Goal: Transaction & Acquisition: Purchase product/service

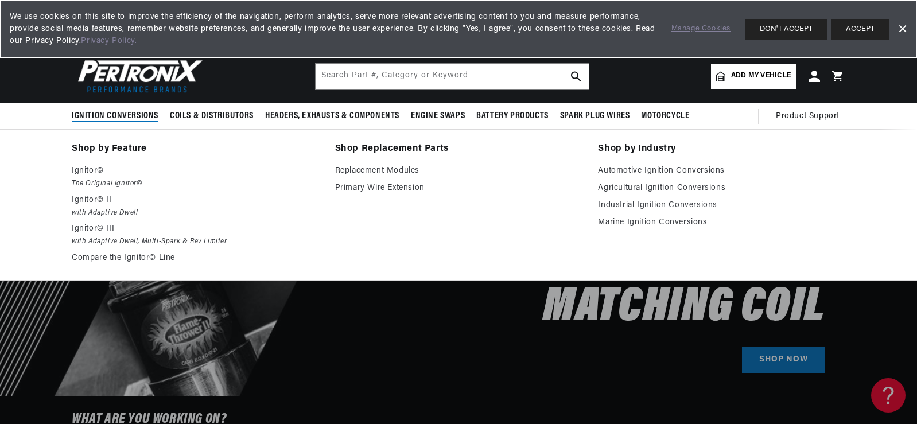
scroll to position [0, 717]
click at [658, 169] on link "Automotive Ignition Conversions" at bounding box center [721, 171] width 247 height 14
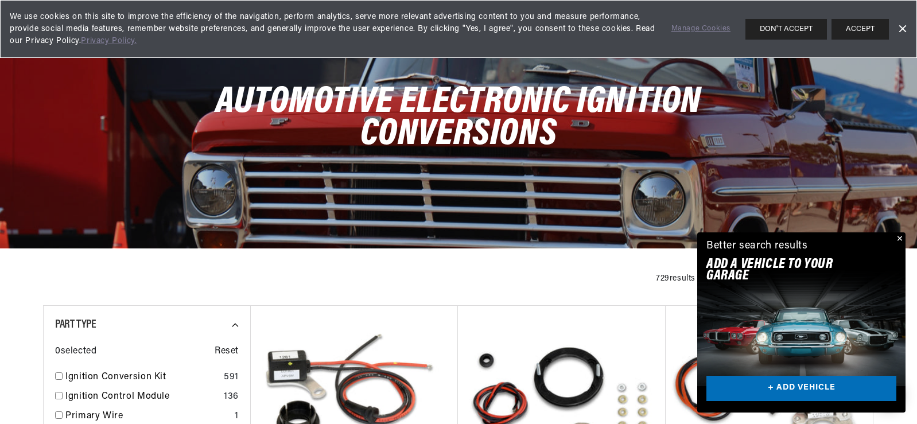
scroll to position [7, 0]
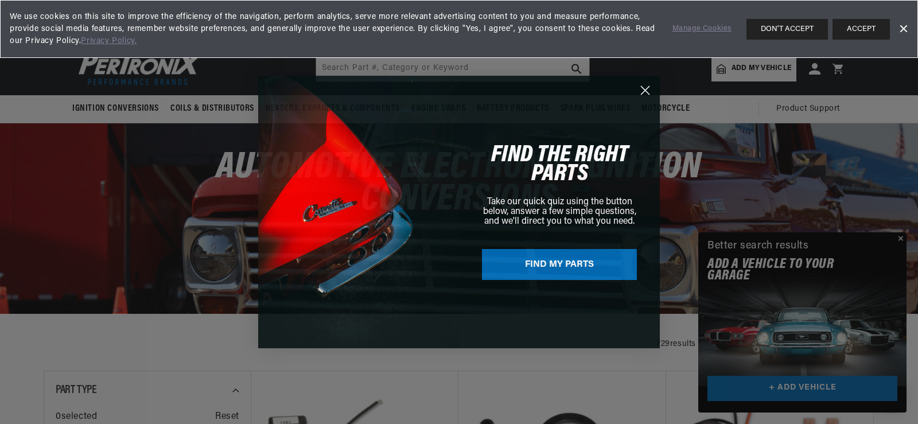
click at [646, 94] on circle "Close dialog" at bounding box center [645, 90] width 19 height 19
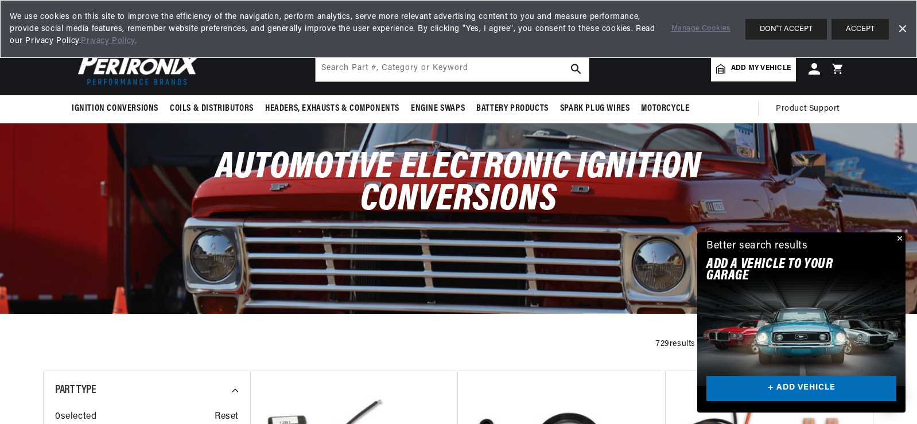
scroll to position [0, 717]
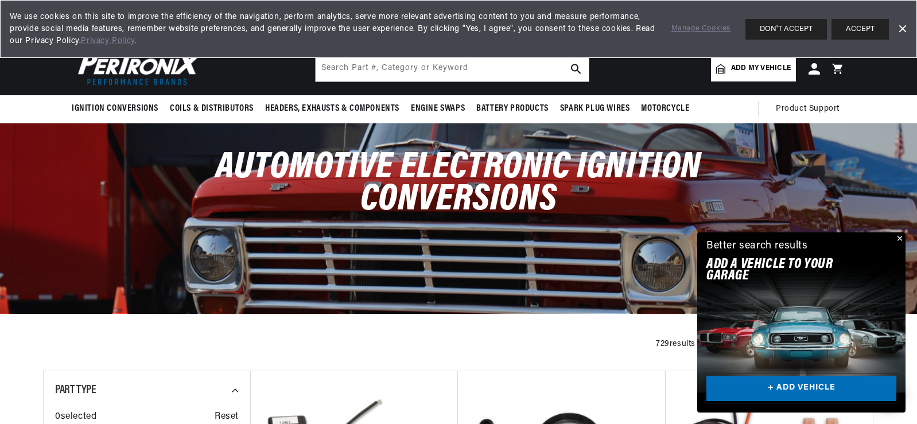
click at [787, 382] on link "+ ADD VEHICLE" at bounding box center [802, 389] width 190 height 26
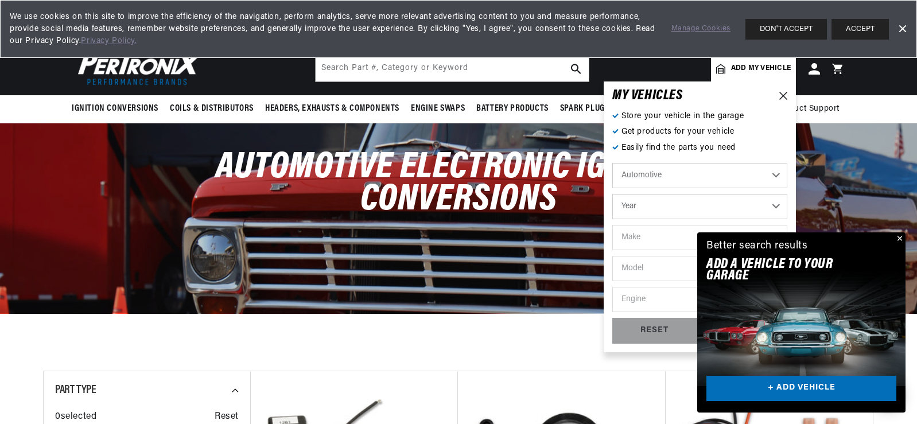
click at [899, 238] on button "Close" at bounding box center [899, 239] width 14 height 14
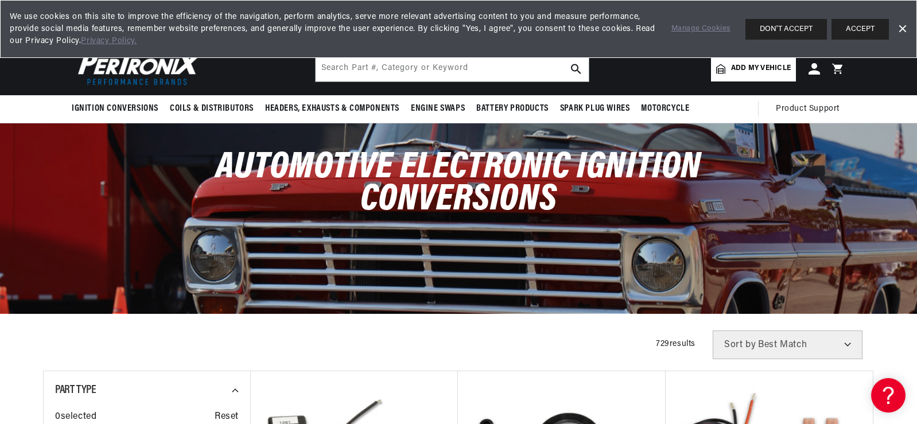
scroll to position [0, 1434]
click at [899, 30] on link "Dismiss Banner" at bounding box center [902, 29] width 17 height 17
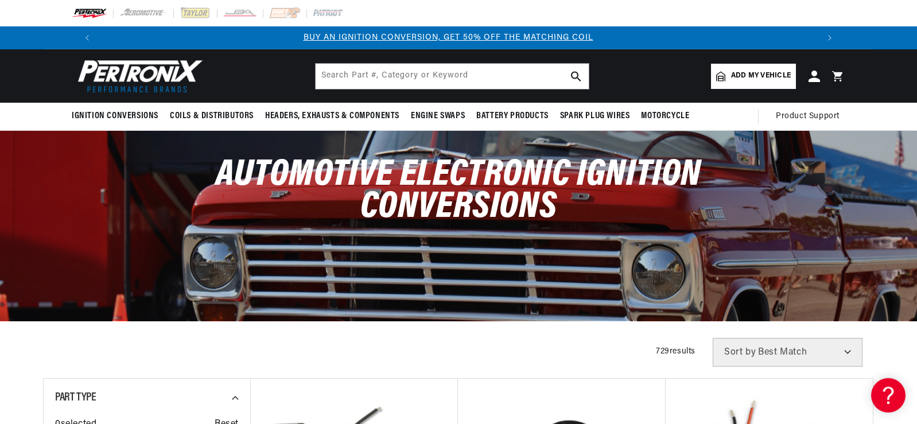
scroll to position [0, 0]
click at [755, 84] on link "Add my vehicle" at bounding box center [753, 76] width 85 height 25
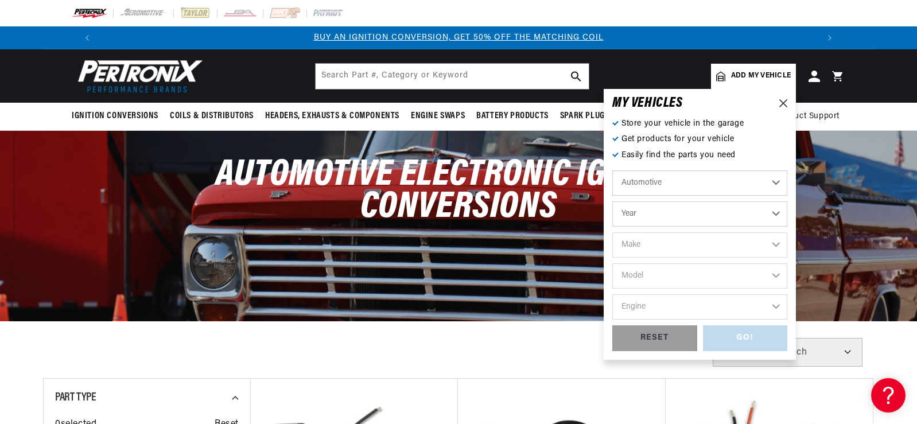
click at [763, 209] on select "Year 2022 2021 2020 2019 2018 2017 2016 2015 2014 2013 2012 2011 2010 2009 2008…" at bounding box center [699, 213] width 175 height 25
drag, startPoint x: 759, startPoint y: 204, endPoint x: 734, endPoint y: 149, distance: 60.1
click at [734, 149] on div "Store your vehicle in the garage Get products for your vehicle Easily find the …" at bounding box center [699, 235] width 175 height 234
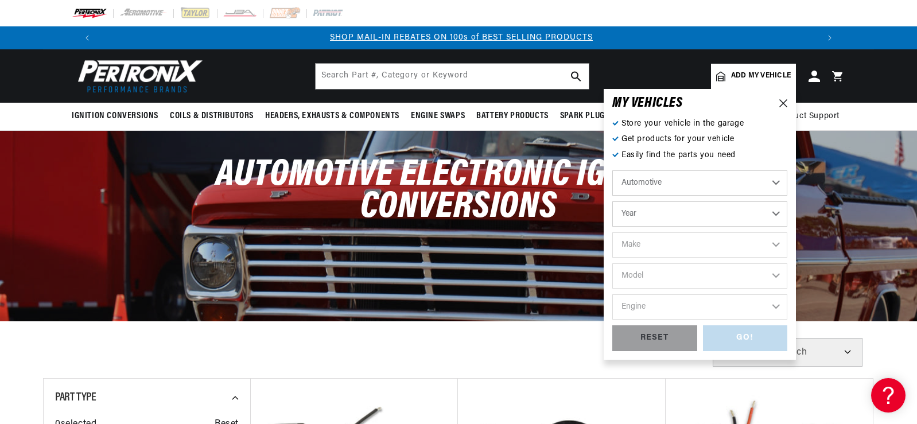
select select "1971"
click at [612, 201] on select "Year 2022 2021 2020 2019 2018 2017 2016 2015 2014 2013 2012 2011 2010 2009 2008…" at bounding box center [699, 213] width 175 height 25
select select "1971"
click at [721, 241] on select "Make Alfa Romeo American Motors Aston Martin Audi Austin Avanti BMW Buick Cadil…" at bounding box center [699, 244] width 175 height 25
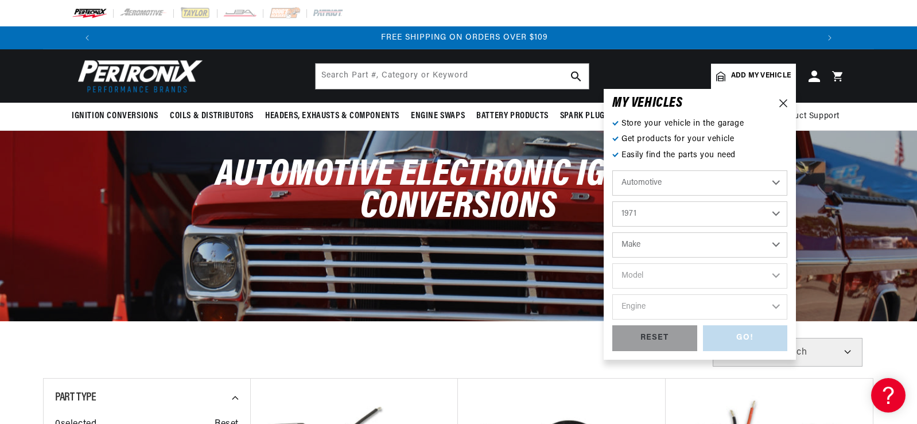
select select "Pontiac"
click at [612, 232] on select "Make Alfa Romeo American Motors Aston Martin Audi Austin Avanti BMW Buick Cadil…" at bounding box center [699, 244] width 175 height 25
select select "Pontiac"
click at [717, 272] on select "Model Acadian Bonneville Catalina Firebird Grand Prix Grand Safari Grandville G…" at bounding box center [699, 275] width 175 height 25
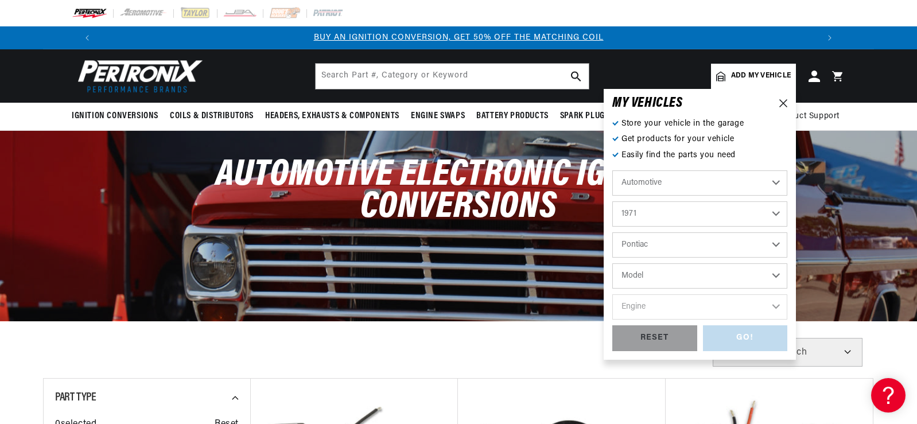
select select "GTO"
click at [612, 263] on select "Model Acadian Bonneville Catalina Firebird Grand Prix Grand Safari Grandville G…" at bounding box center [699, 275] width 175 height 25
select select "GTO"
click at [725, 305] on select "Engine 400cid / 6.6L 402cid / 6.6L 455cid / 7.5L" at bounding box center [699, 306] width 175 height 25
select select "455cid-7.5L"
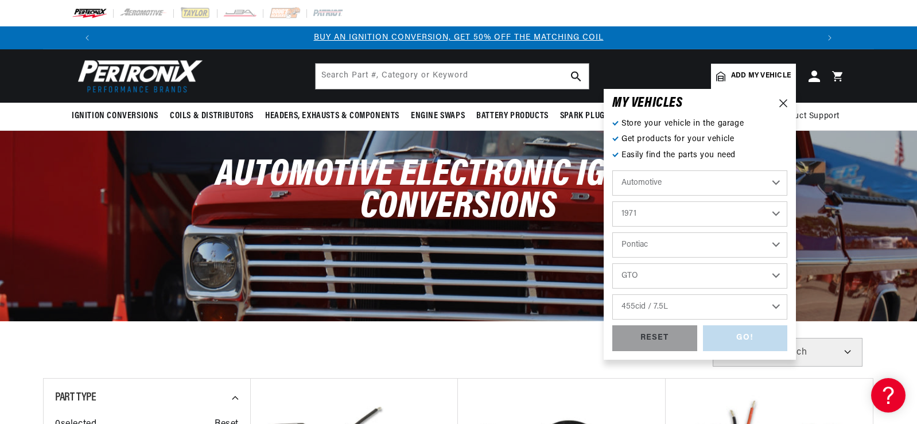
click at [612, 294] on select "Engine 400cid / 6.6L 402cid / 6.6L 455cid / 7.5L" at bounding box center [699, 306] width 175 height 25
select select "455cid-7.5L"
click at [735, 339] on div "GO!" at bounding box center [745, 338] width 85 height 26
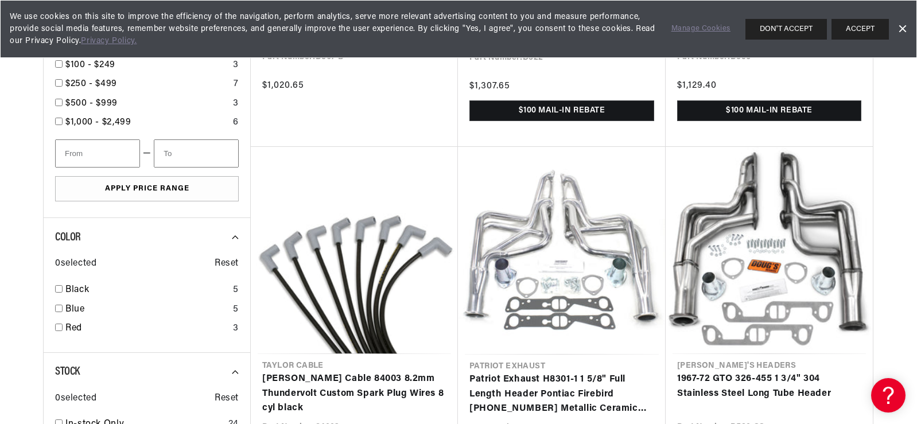
scroll to position [0, 1434]
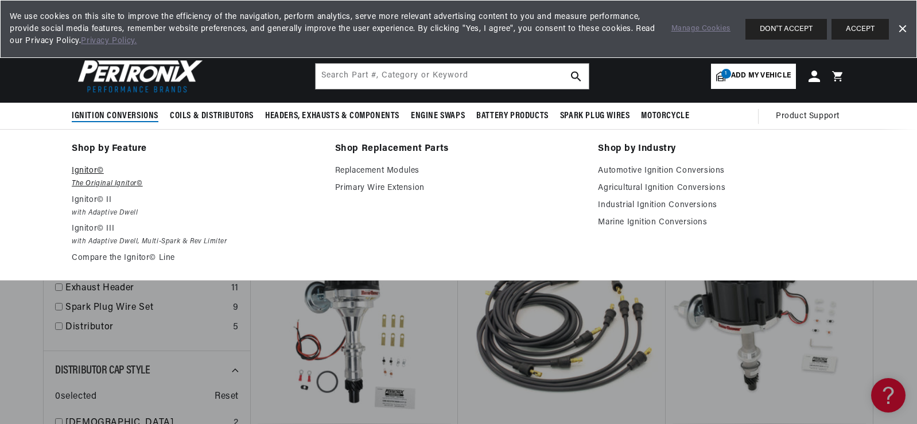
click at [80, 168] on p "Ignitor©" at bounding box center [195, 171] width 247 height 14
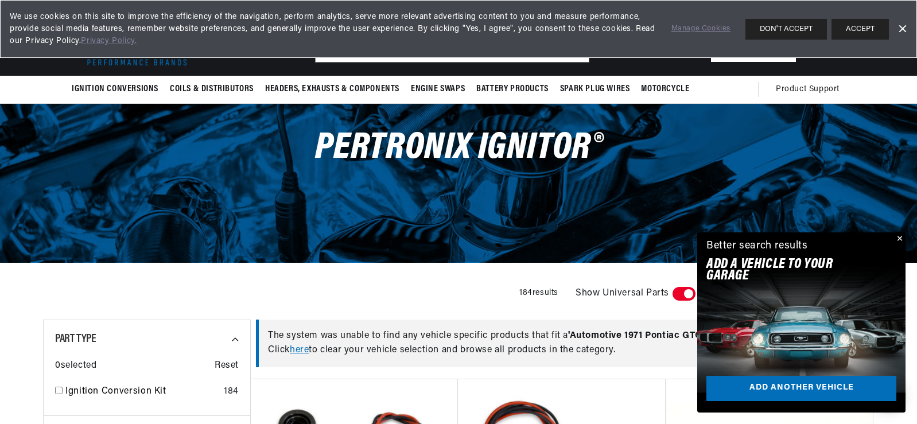
scroll to position [0, 717]
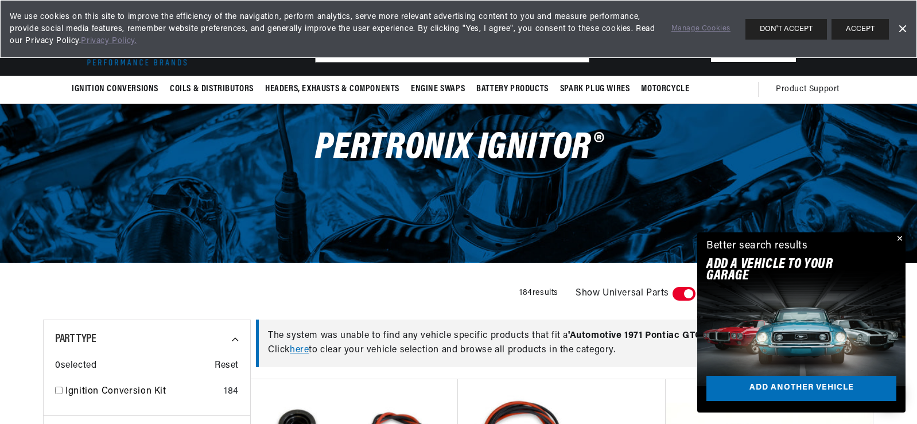
click at [898, 240] on button "Close" at bounding box center [899, 239] width 14 height 14
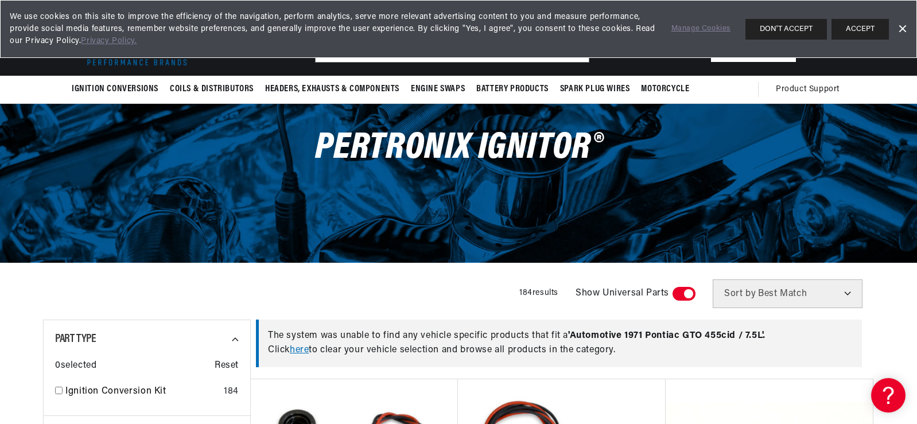
click at [899, 30] on link "Dismiss Banner" at bounding box center [902, 29] width 17 height 17
click at [899, 30] on div "Ignition Conversions Back Ignition Conversions Shop by Feature" at bounding box center [458, 48] width 917 height 53
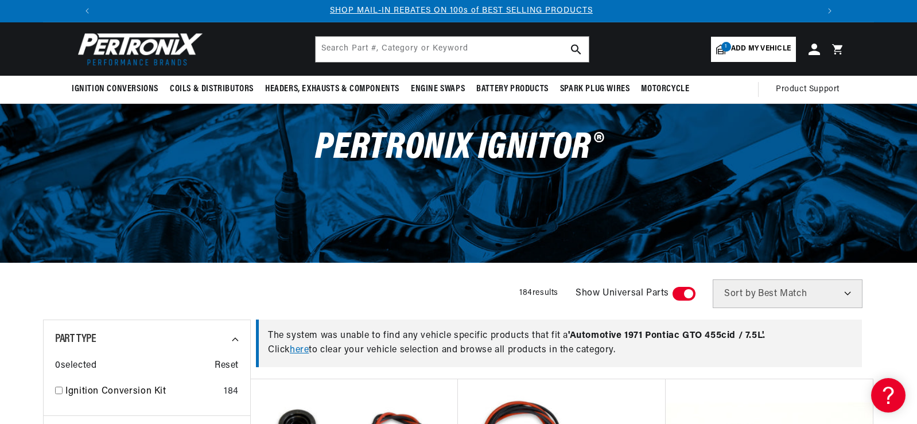
click at [755, 51] on span "Add my vehicle" at bounding box center [761, 49] width 60 height 11
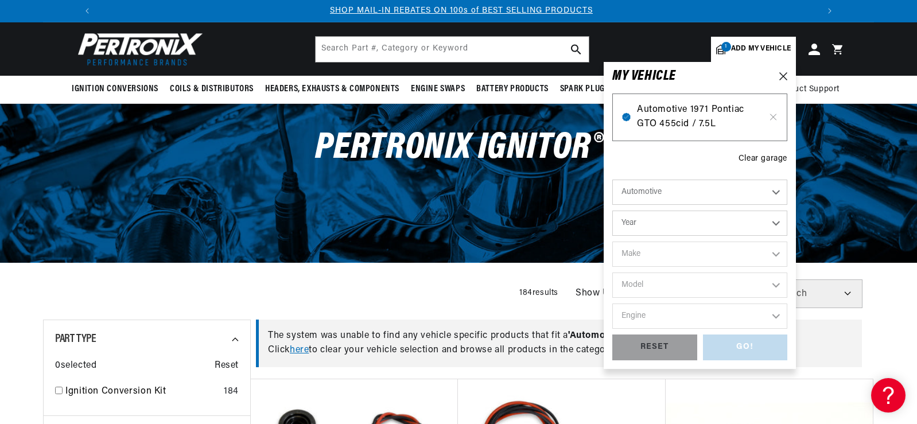
click at [699, 110] on span "Automotive 1971 Pontiac GTO 455cid / 7.5L" at bounding box center [700, 117] width 126 height 29
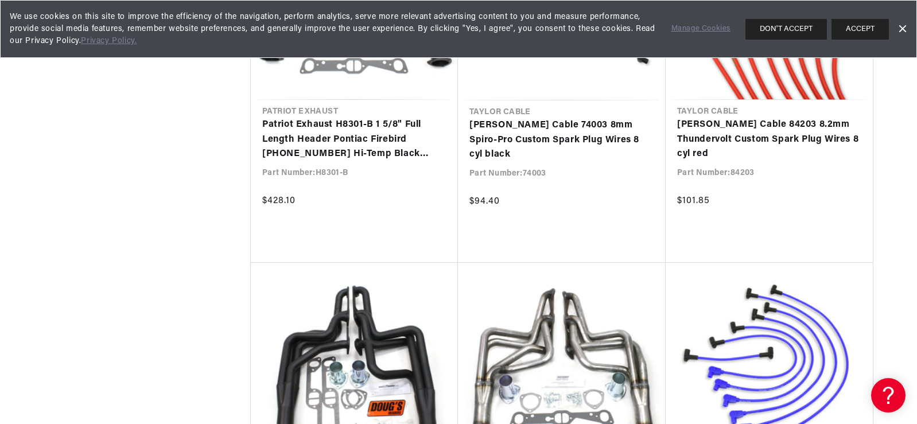
scroll to position [0, 717]
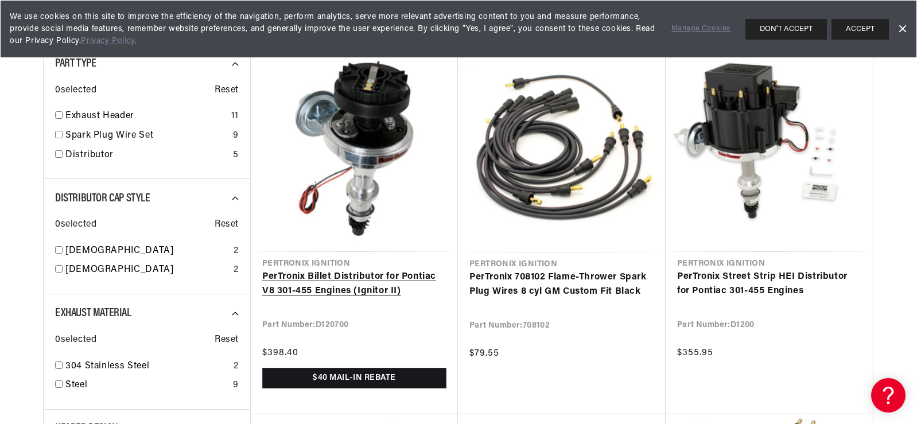
scroll to position [0, 1434]
click at [379, 271] on link "PerTronix Billet Distributor for Pontiac V8 301-455 Engines (Ignitor II)" at bounding box center [354, 284] width 184 height 29
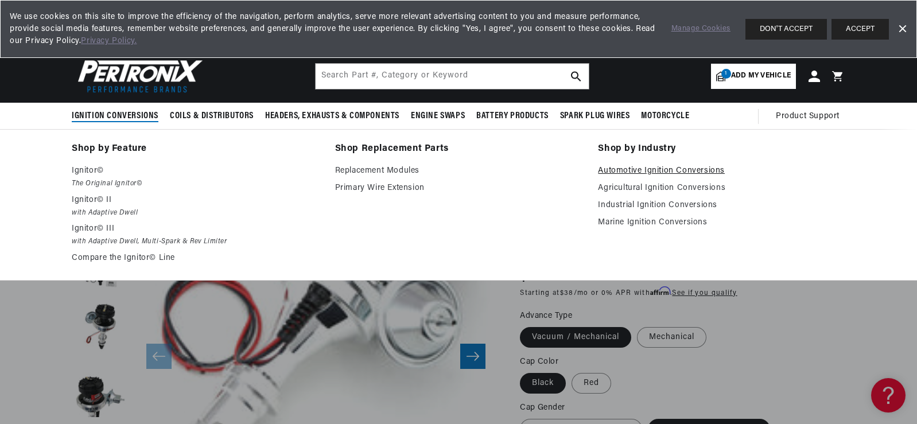
scroll to position [0, 1434]
click at [639, 169] on link "Automotive Ignition Conversions" at bounding box center [721, 171] width 247 height 14
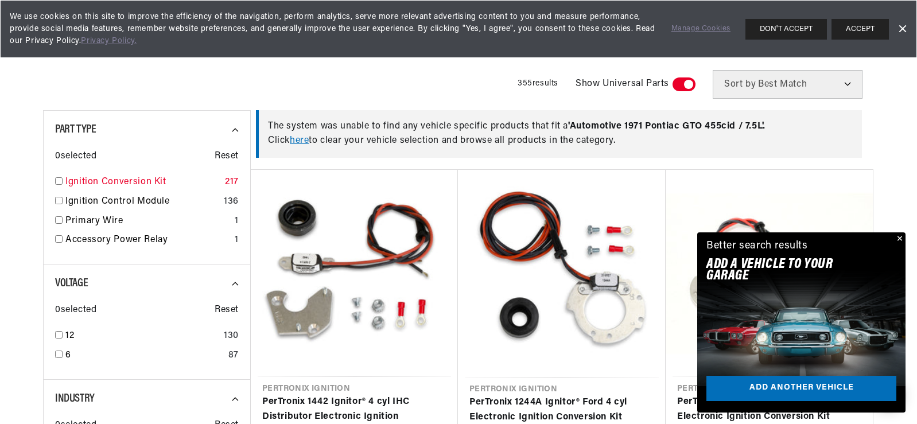
click at [61, 185] on input "checkbox" at bounding box center [58, 180] width 7 height 7
checkbox input "true"
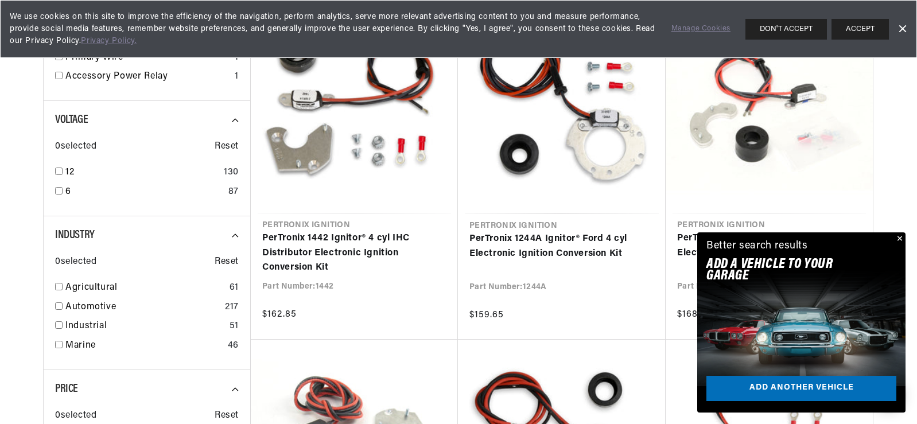
scroll to position [436, 0]
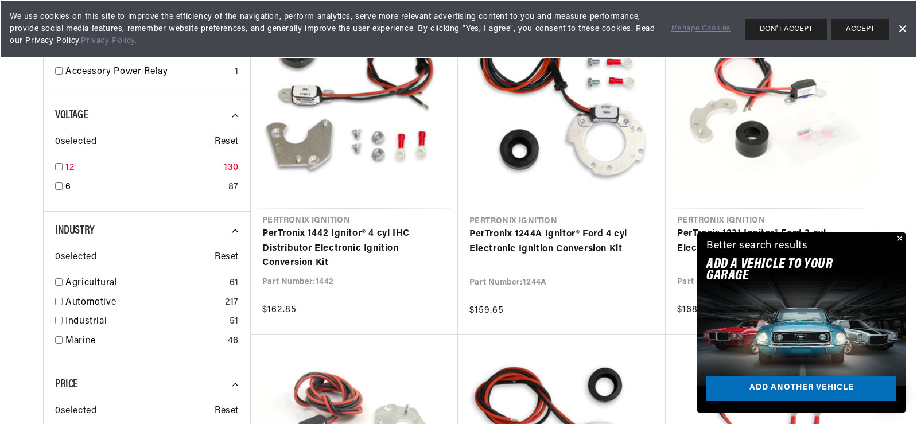
click at [57, 165] on input "checkbox" at bounding box center [58, 166] width 7 height 7
checkbox input "true"
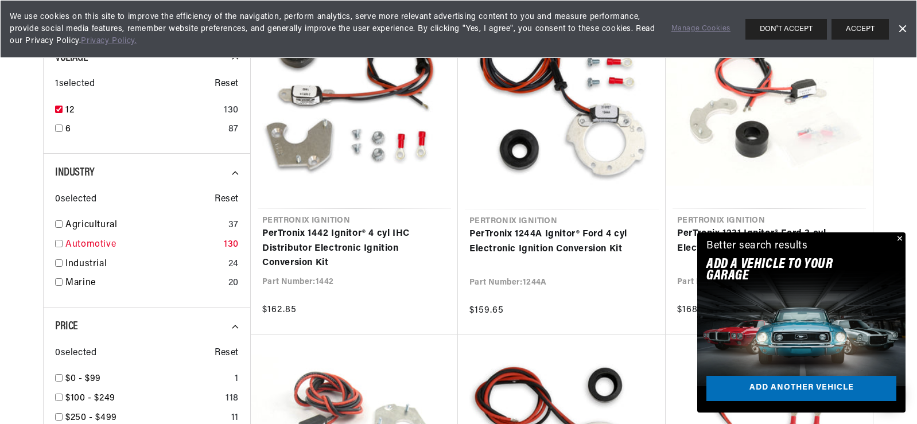
click at [62, 240] on input "checkbox" at bounding box center [58, 243] width 7 height 7
checkbox input "true"
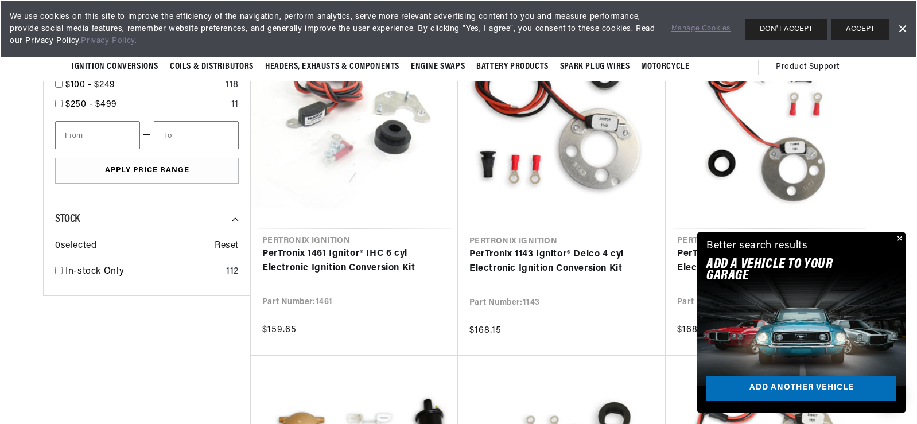
scroll to position [727, 0]
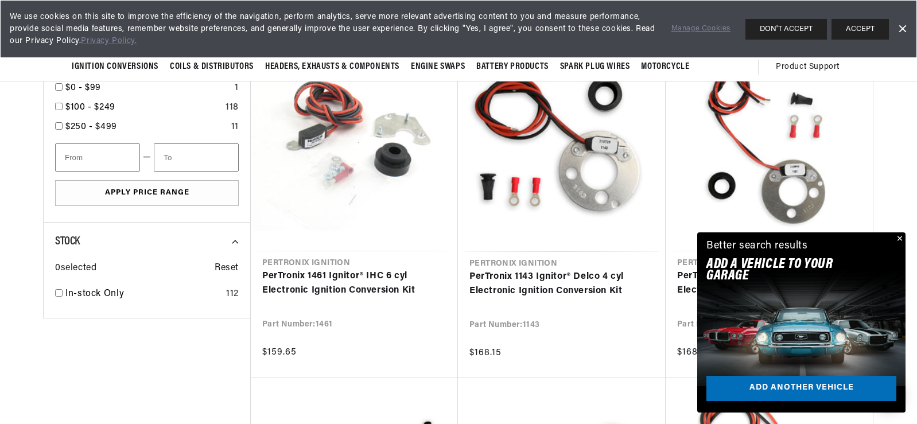
click at [900, 239] on button "Close" at bounding box center [899, 239] width 14 height 14
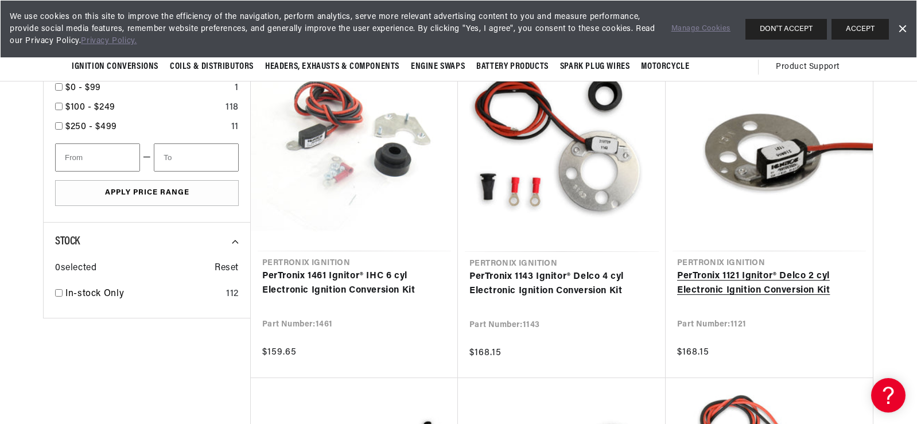
scroll to position [0, 0]
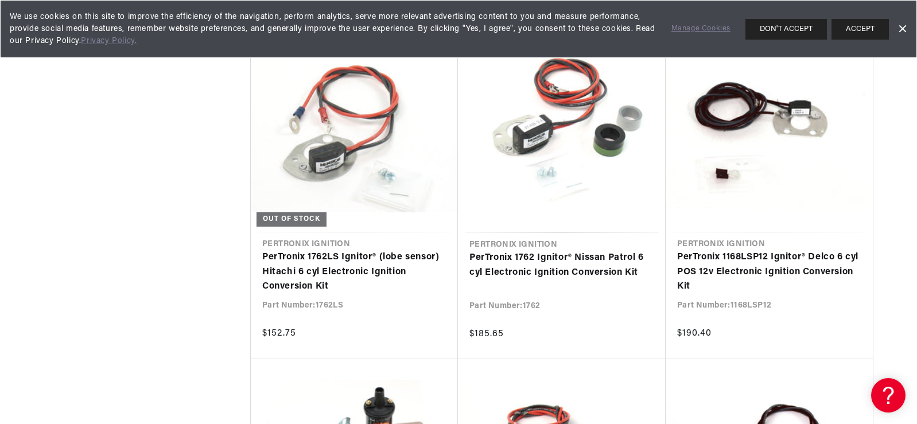
scroll to position [0, 717]
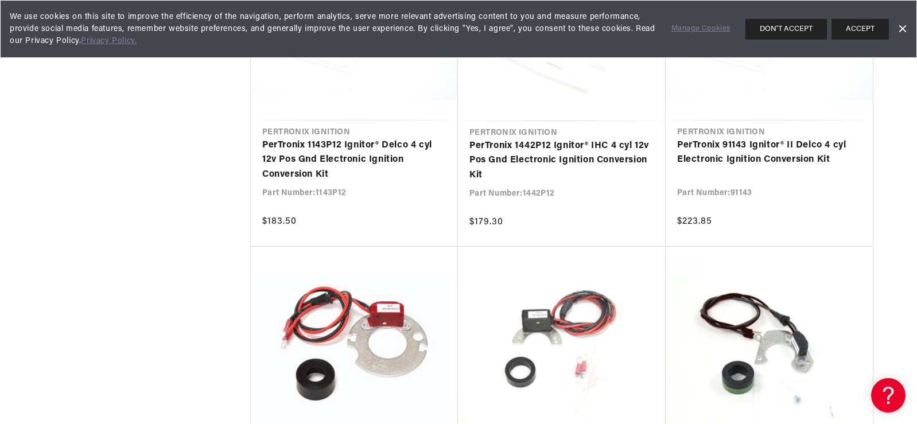
scroll to position [0, 717]
